Goal: Check status: Check status

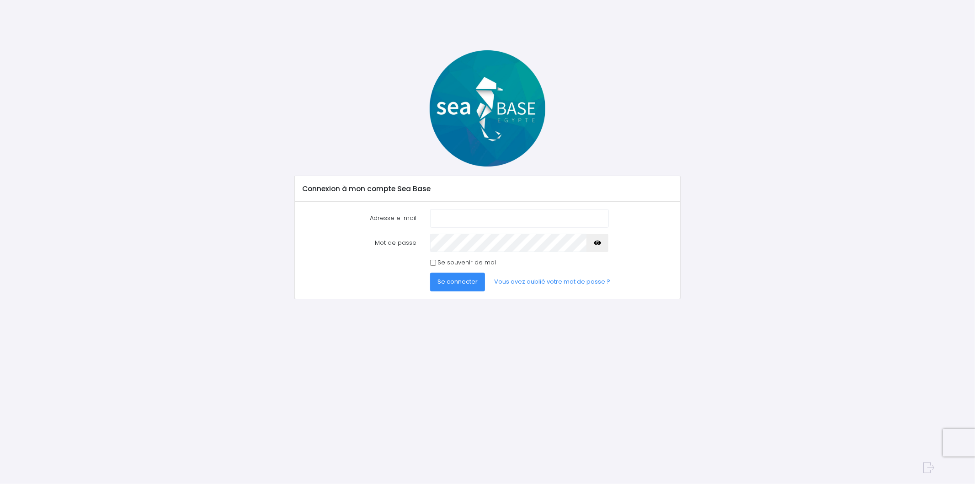
type input "b_trouillon@hotmail.com"
click at [457, 282] on span "Se connecter" at bounding box center [457, 281] width 40 height 9
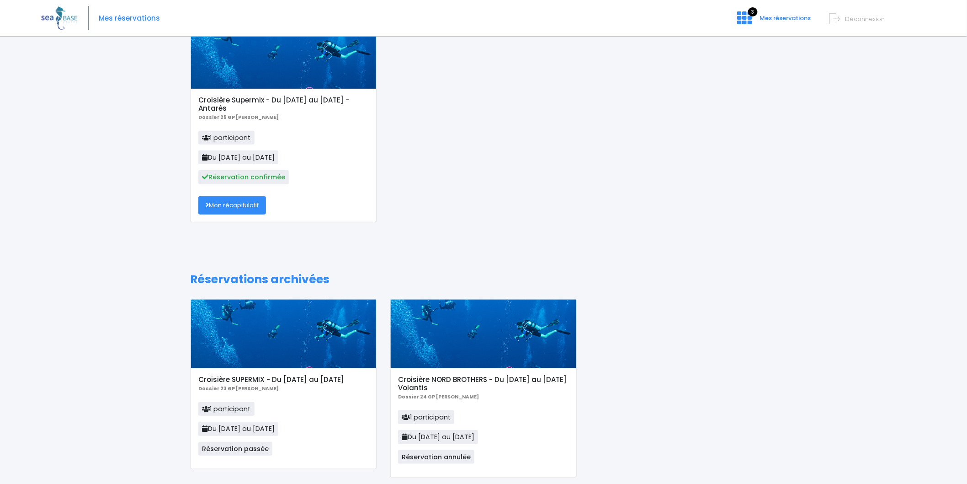
scroll to position [68, 0]
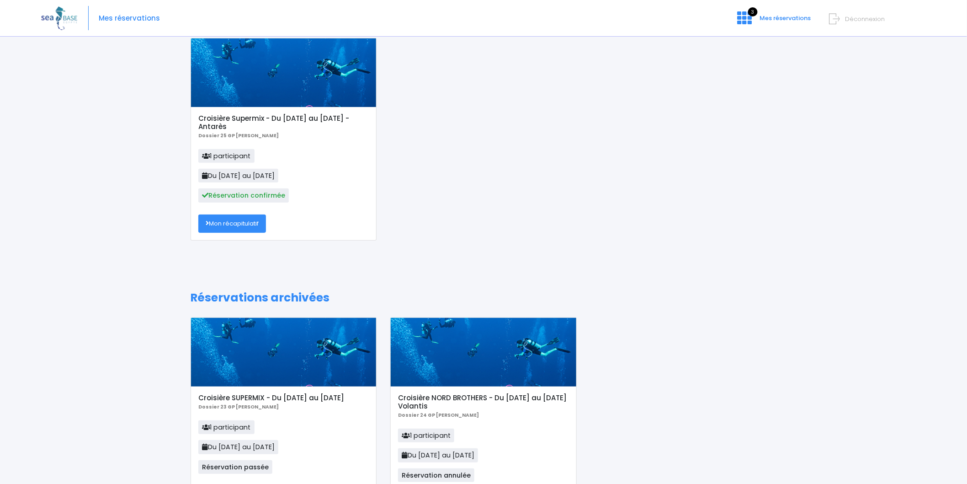
click at [247, 220] on link "Mon récapitulatif" at bounding box center [232, 223] width 68 height 18
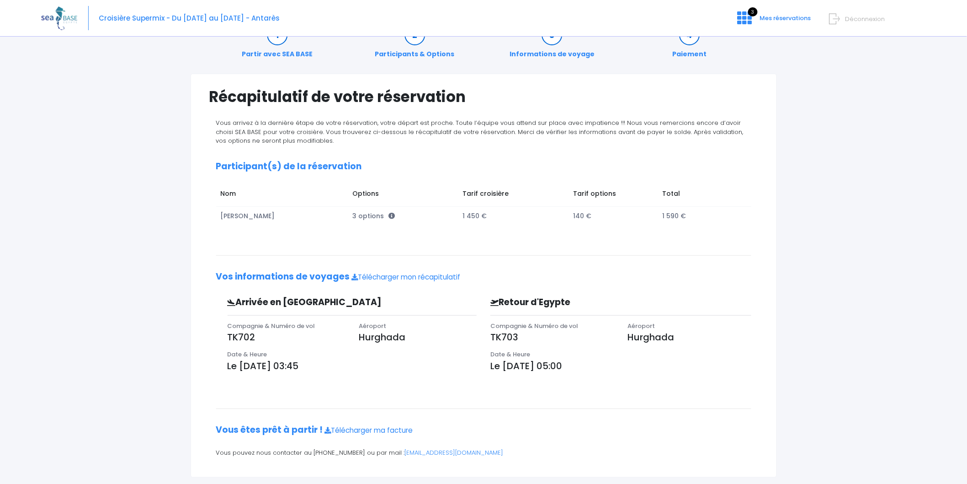
scroll to position [43, 0]
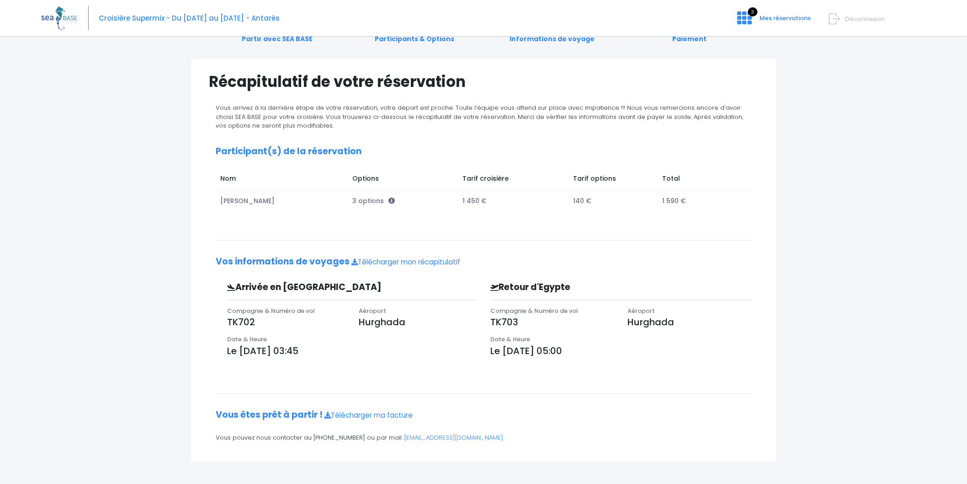
drag, startPoint x: 616, startPoint y: 356, endPoint x: 197, endPoint y: 79, distance: 502.4
click at [197, 79] on div "Récapitulatif de votre réservation Vous arrivez à la dernière étape de votre ré…" at bounding box center [484, 261] width 586 height 404
click at [208, 84] on div "Récapitulatif de votre réservation Vous arrivez à la dernière étape de votre ré…" at bounding box center [484, 261] width 586 height 404
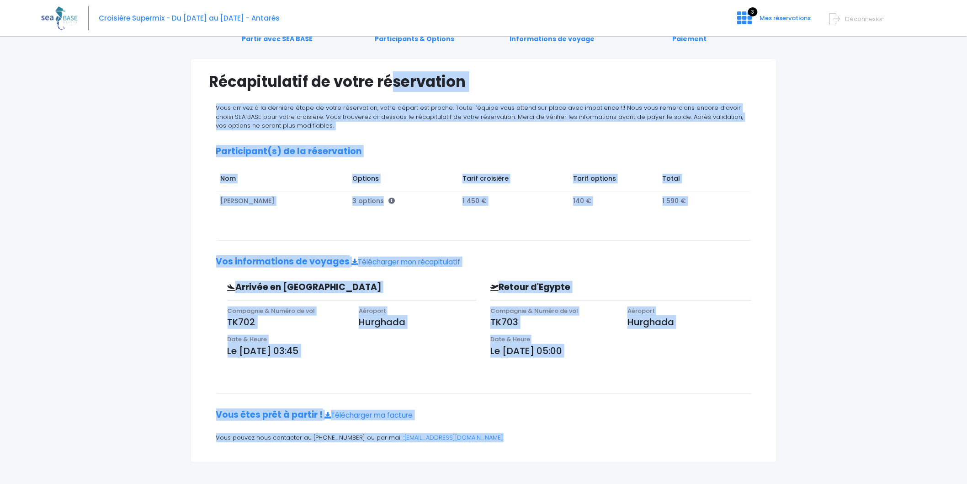
drag, startPoint x: 211, startPoint y: 78, endPoint x: 791, endPoint y: 450, distance: 689.2
click at [791, 450] on div "Partir avec SEA BASE Participants & Options Informations de voyage Paiement Réc…" at bounding box center [483, 242] width 885 height 485
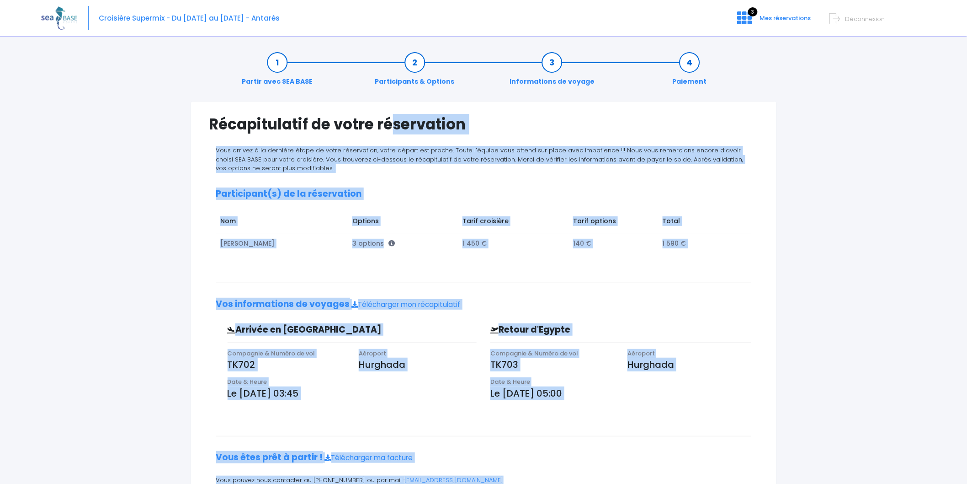
click at [781, 203] on div "Récapitulatif de votre réservation Vous arrivez à la dernière étape de votre ré…" at bounding box center [484, 303] width 600 height 404
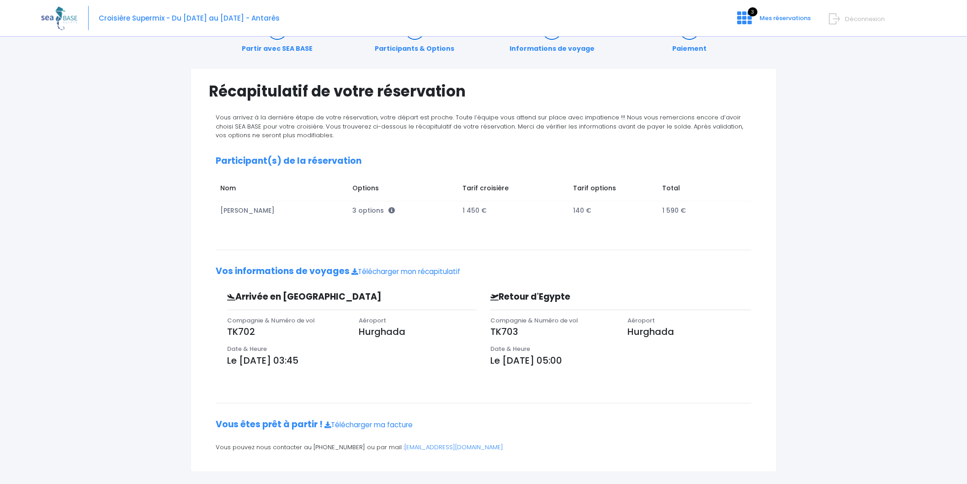
scroll to position [43, 0]
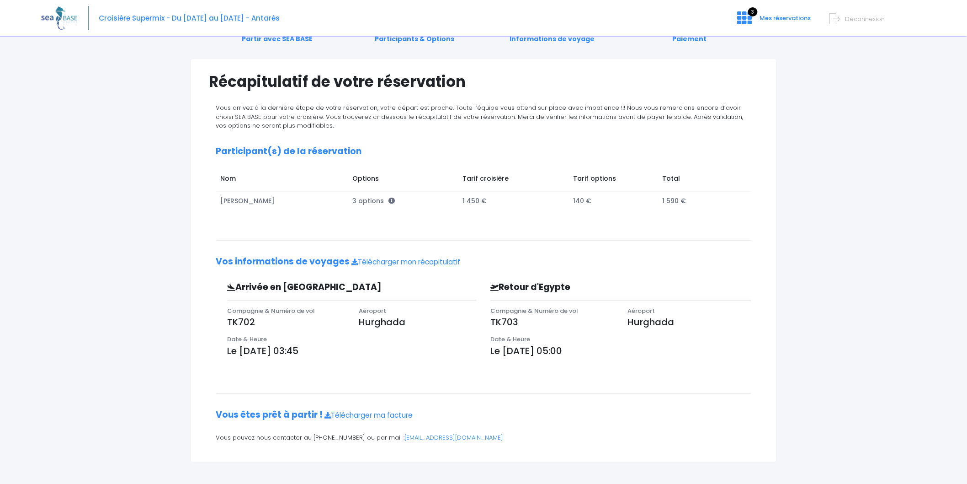
click at [785, 235] on div "Partir avec SEA BASE Participants & Options Informations de voyage Paiement Réc…" at bounding box center [483, 242] width 885 height 485
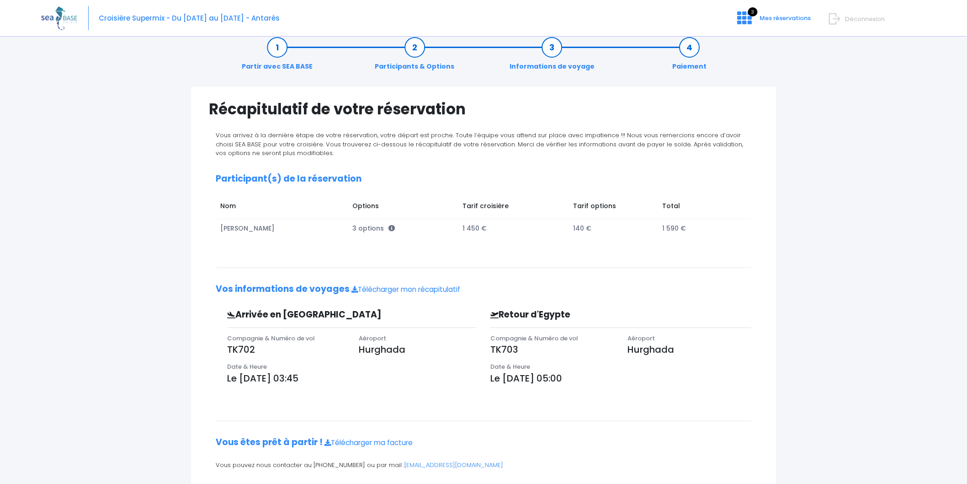
scroll to position [0, 0]
